Goal: Check status

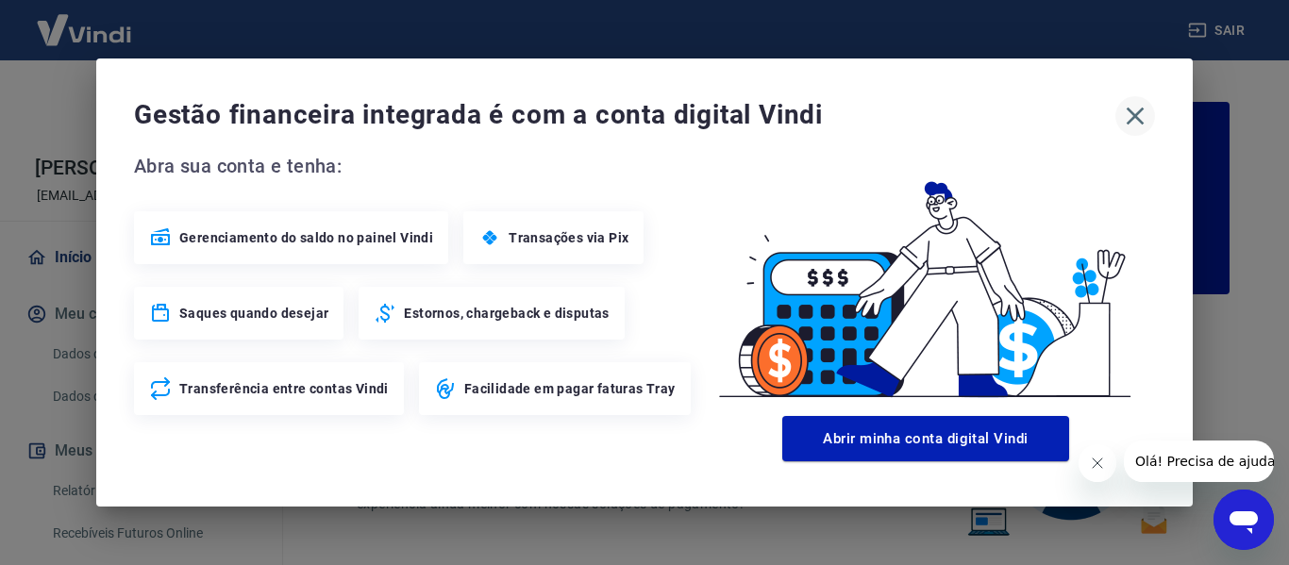
click at [1136, 108] on icon "button" at bounding box center [1135, 116] width 30 height 30
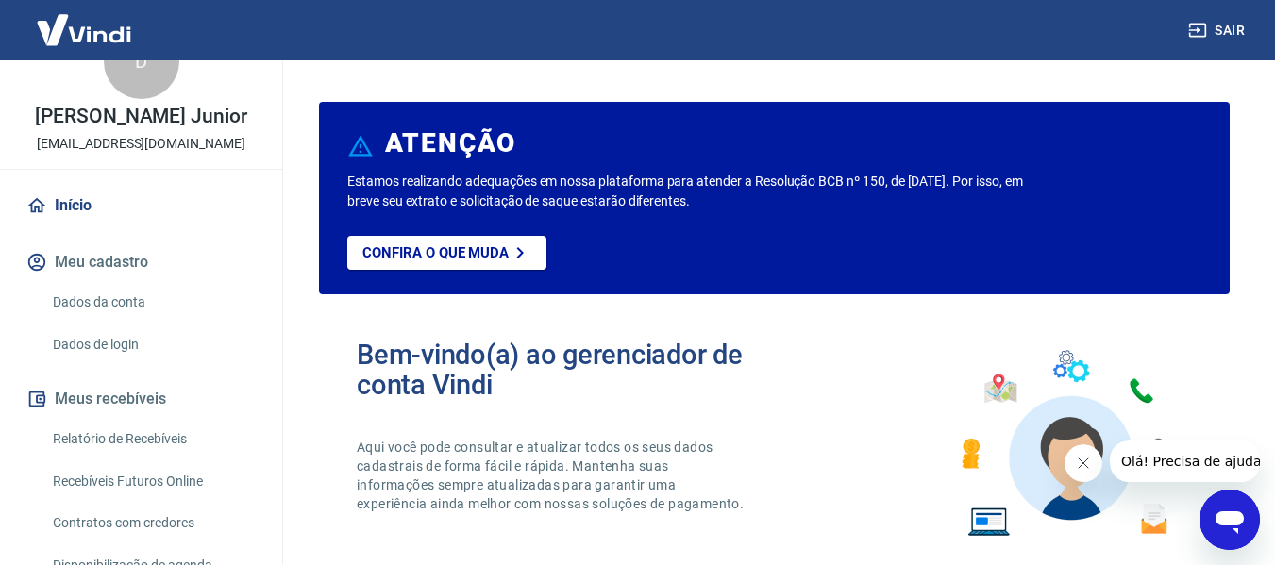
scroll to position [94, 0]
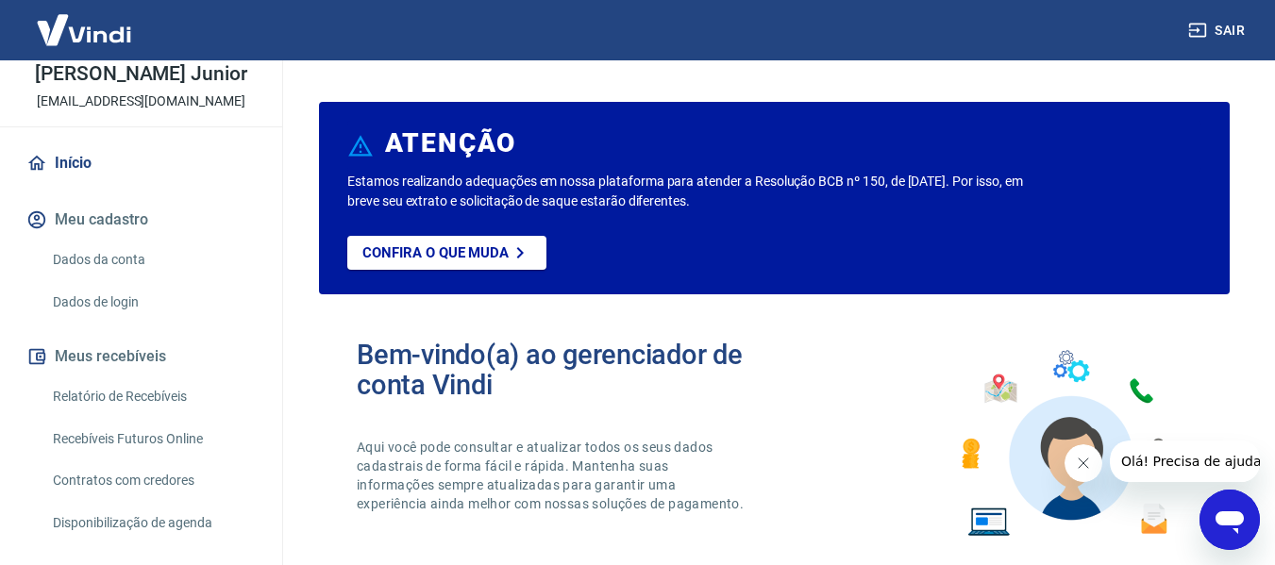
click at [202, 393] on link "Relatório de Recebíveis" at bounding box center [152, 396] width 214 height 39
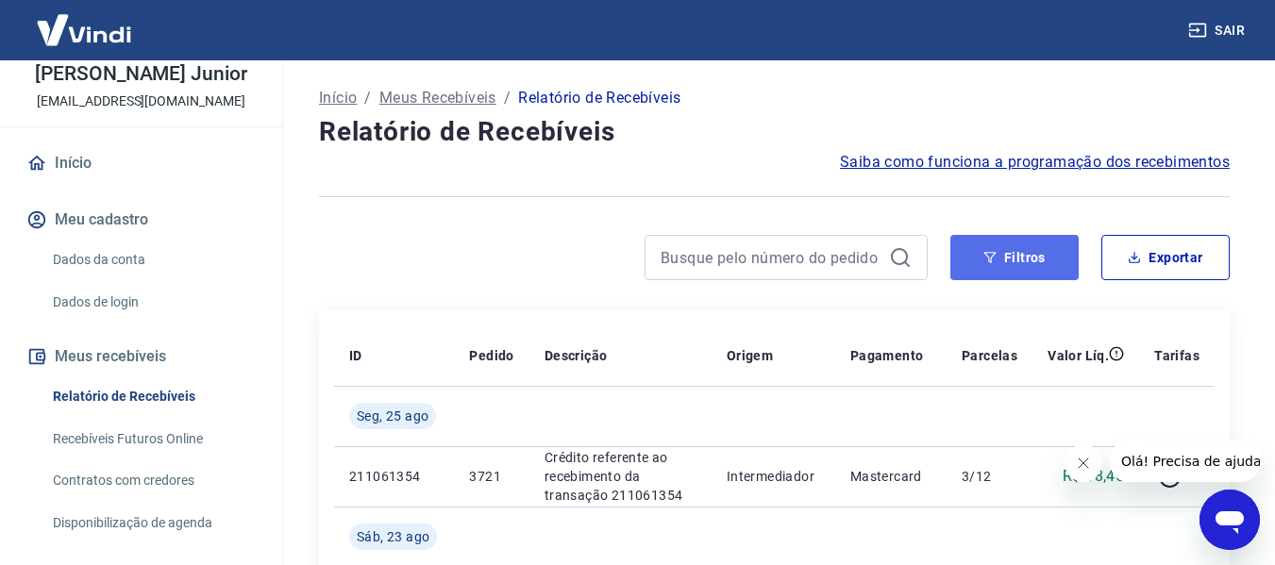
click at [1013, 258] on button "Filtros" at bounding box center [1014, 257] width 128 height 45
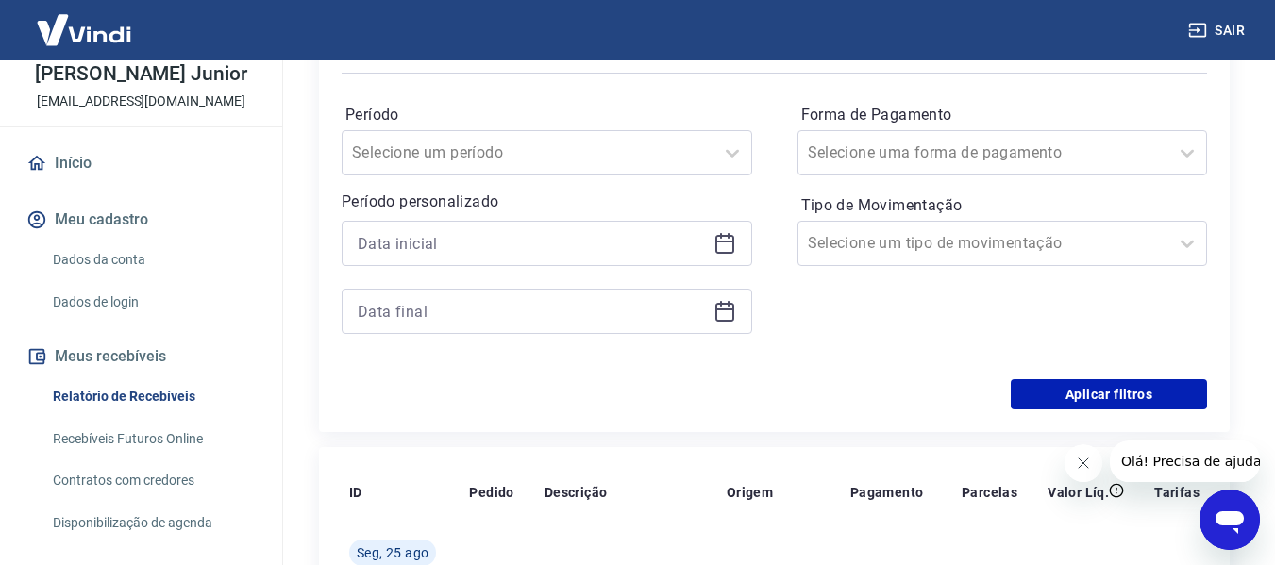
scroll to position [283, 0]
click at [720, 239] on icon at bounding box center [724, 242] width 23 height 23
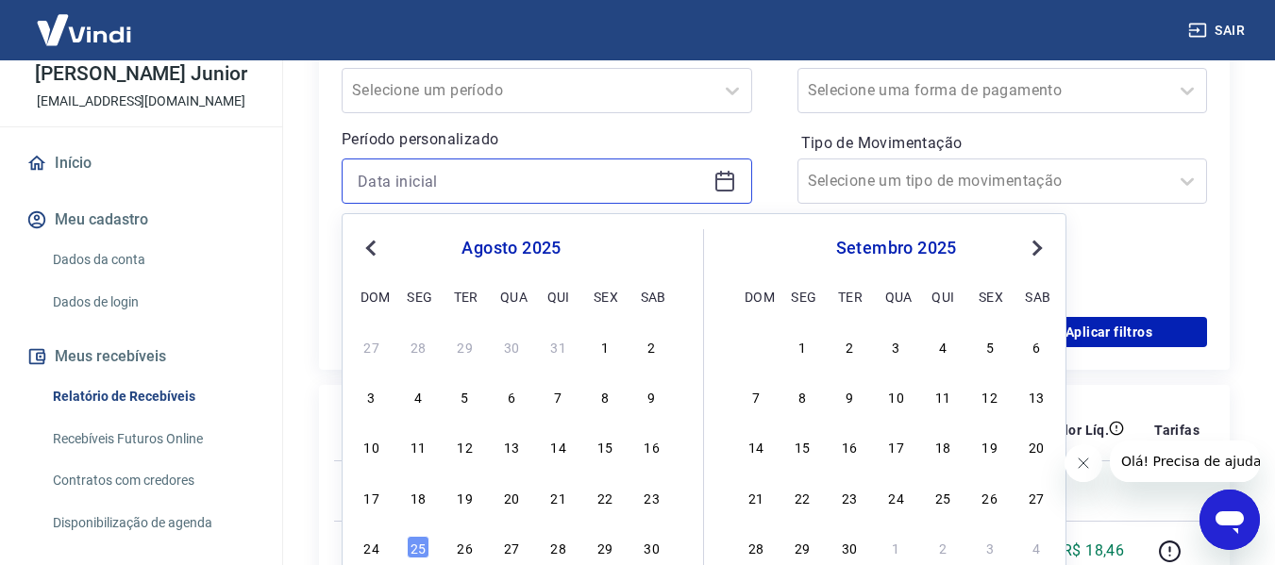
scroll to position [377, 0]
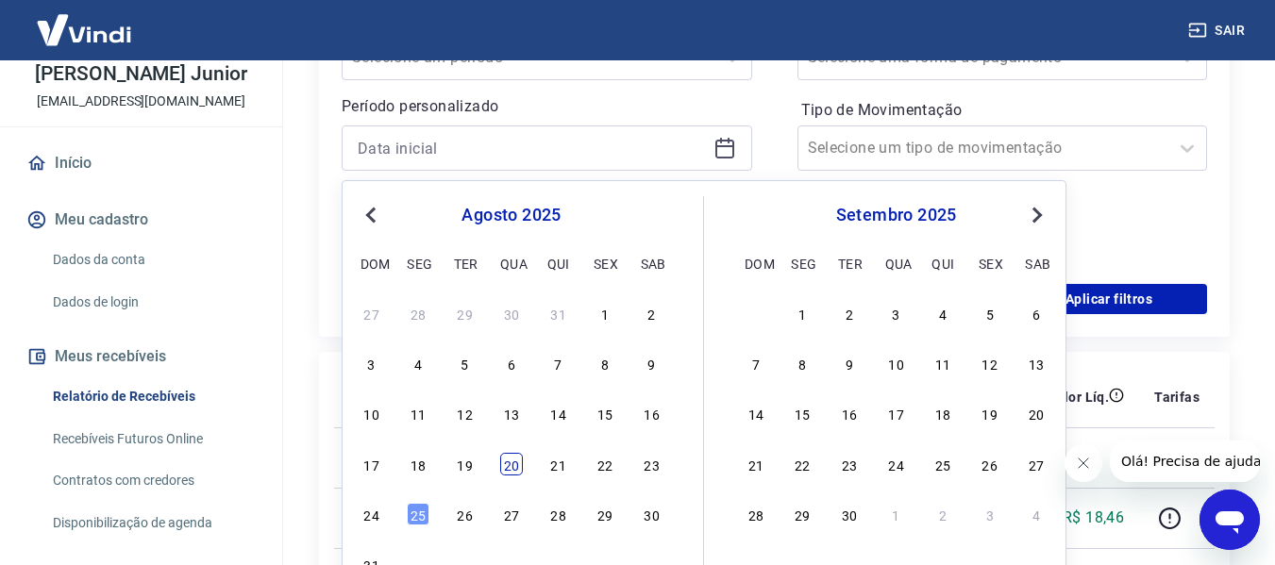
click at [512, 467] on div "20" at bounding box center [511, 464] width 23 height 23
type input "20/08/2025"
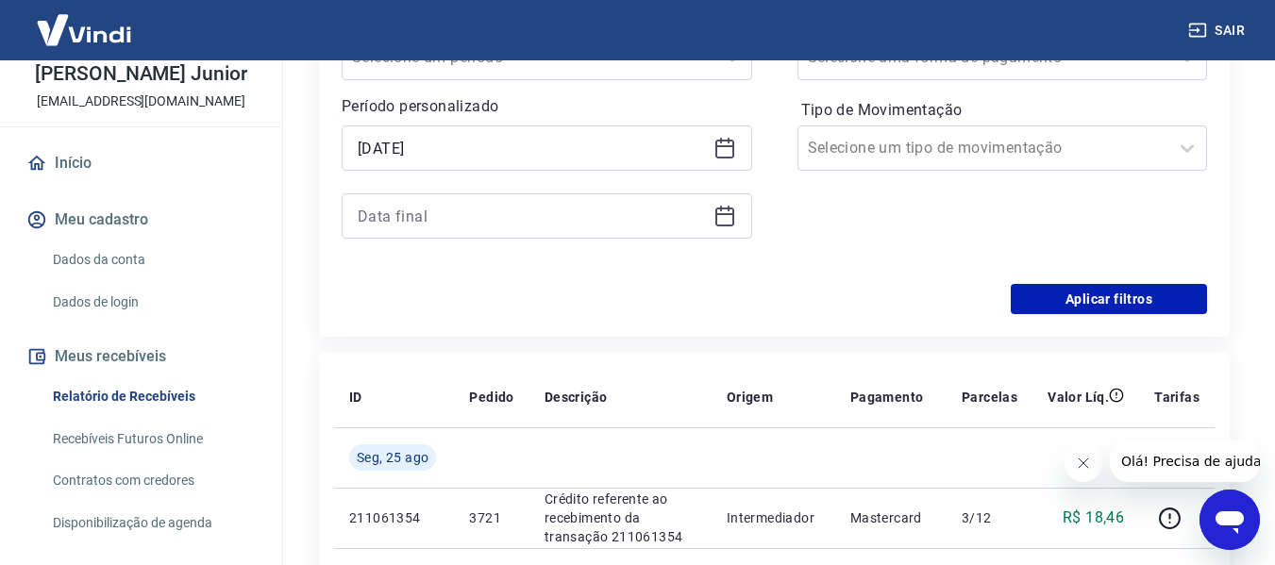
click at [720, 216] on icon at bounding box center [724, 216] width 23 height 23
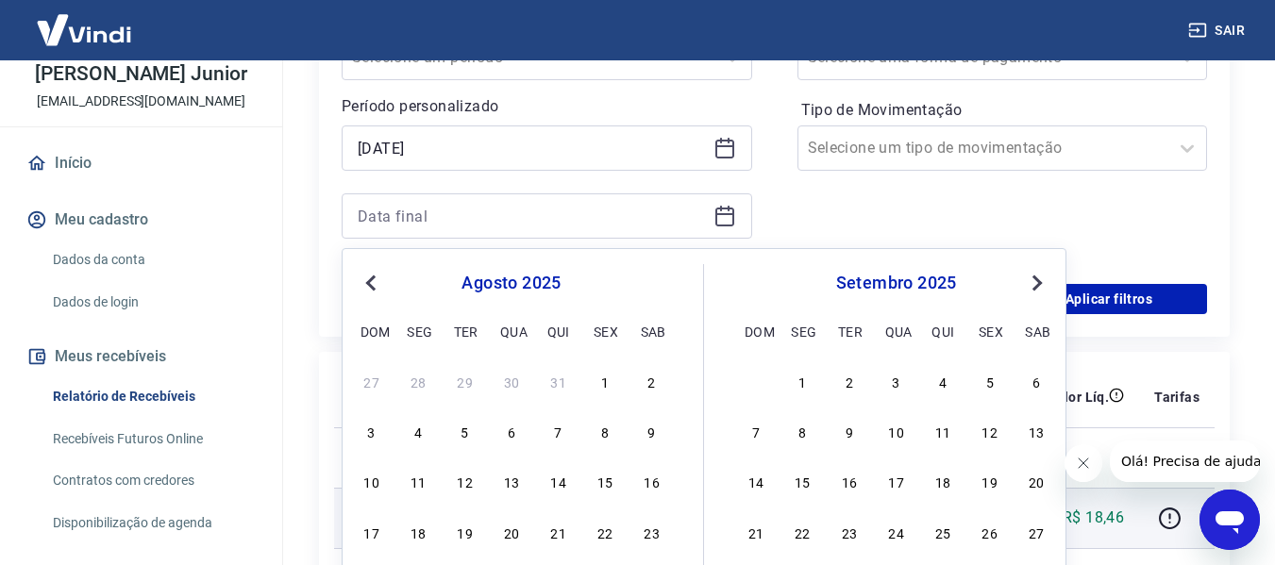
click at [508, 529] on div "20" at bounding box center [511, 532] width 23 height 23
type input "20/08/2025"
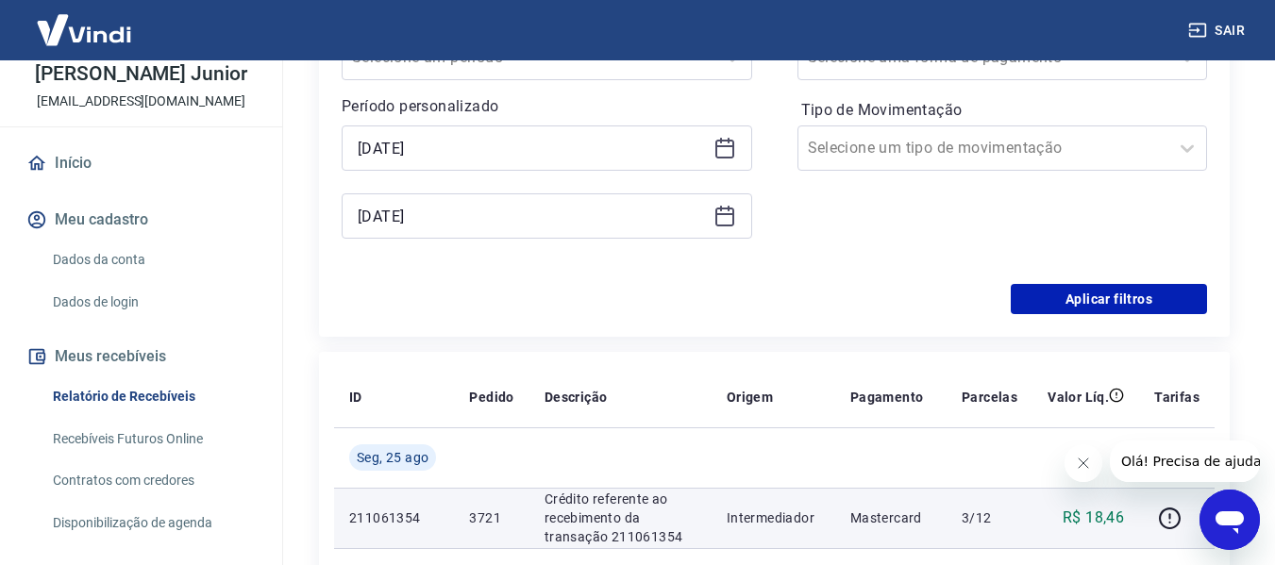
click at [511, 539] on td "3721" at bounding box center [491, 518] width 75 height 60
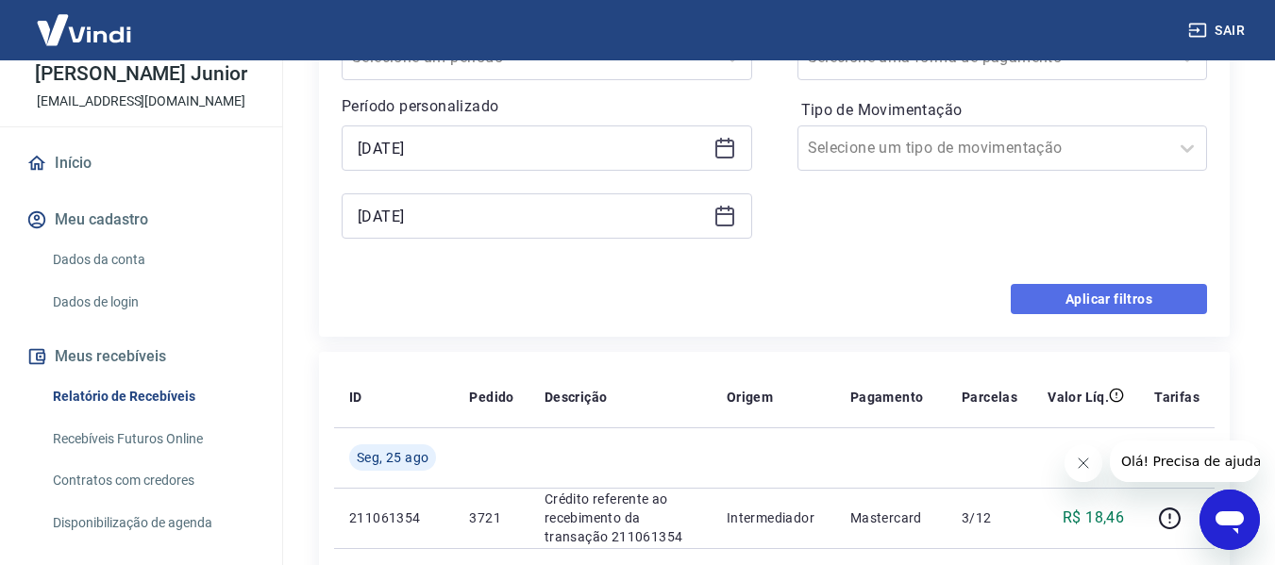
click at [1065, 293] on button "Aplicar filtros" at bounding box center [1108, 299] width 196 height 30
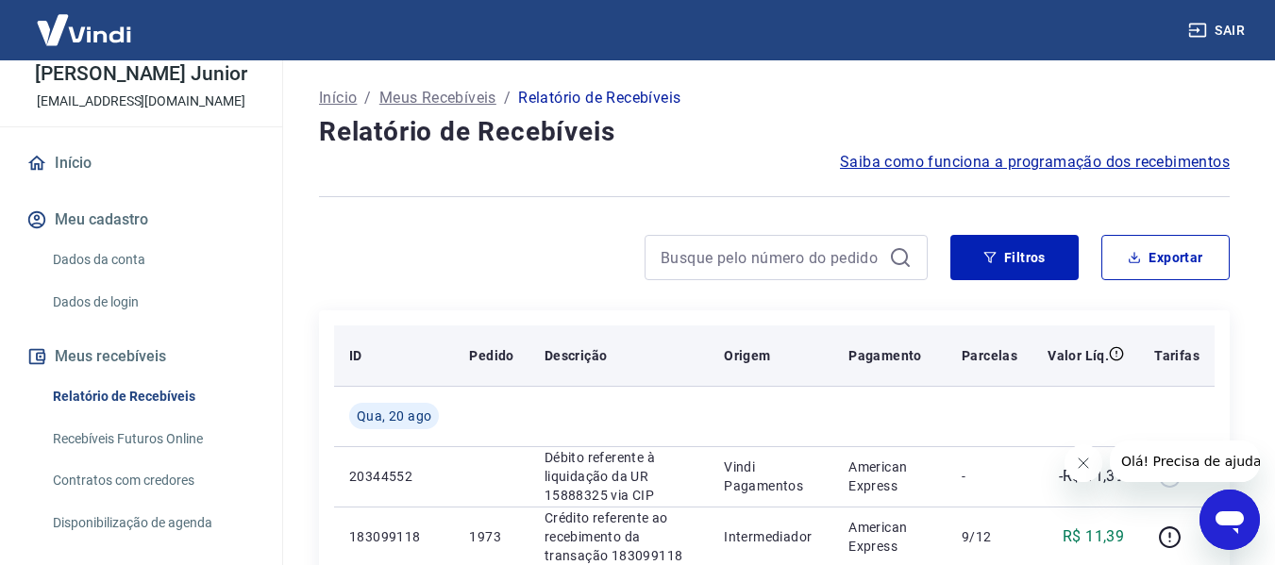
scroll to position [94, 0]
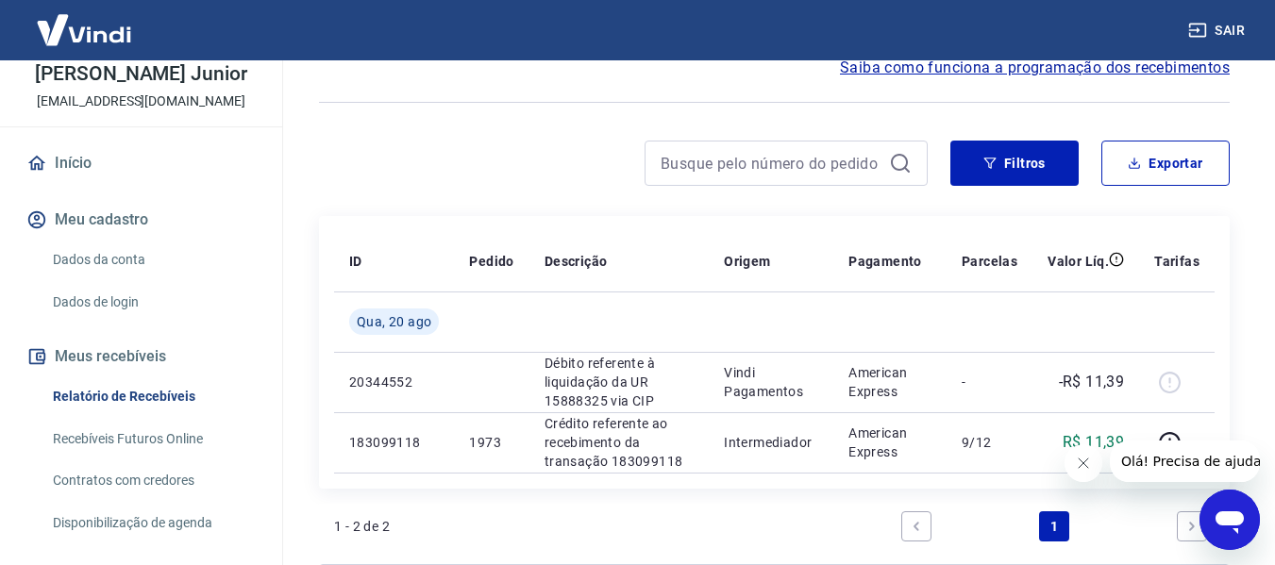
click at [1076, 462] on icon "Fechar mensagem da empresa" at bounding box center [1082, 463] width 15 height 15
